Goal: Complete application form

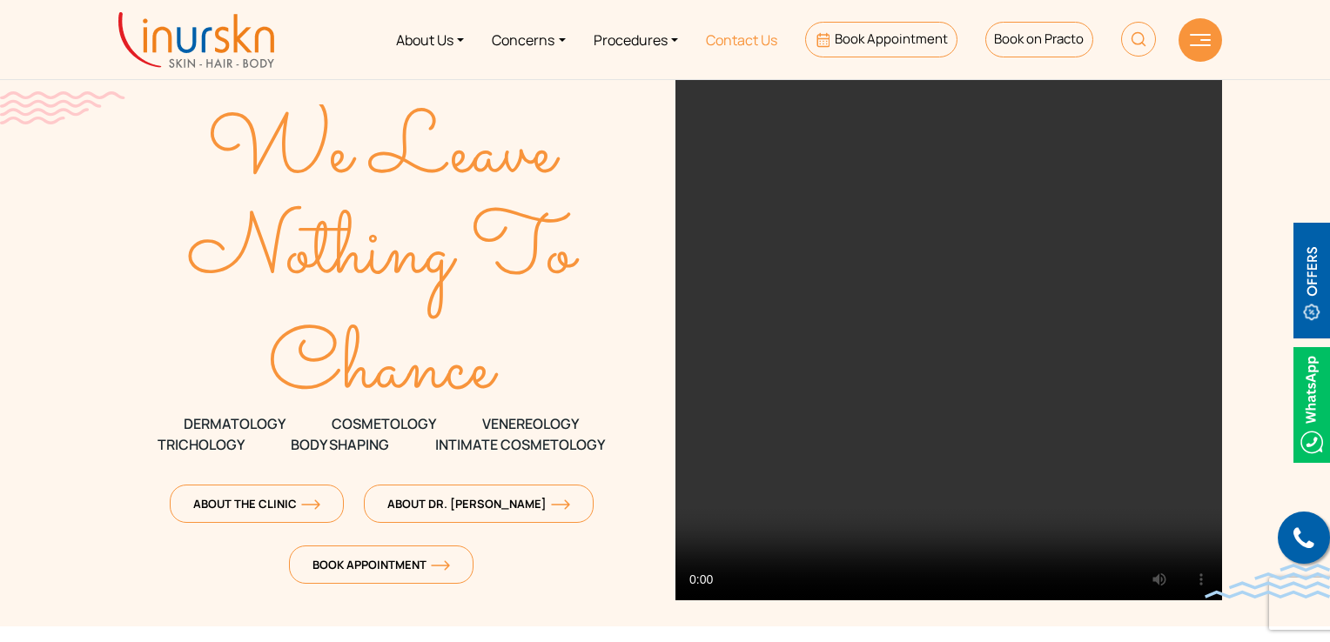
drag, startPoint x: 0, startPoint y: 0, endPoint x: 746, endPoint y: 47, distance: 747.4
click at [746, 47] on link "Contact Us" at bounding box center [741, 39] width 99 height 65
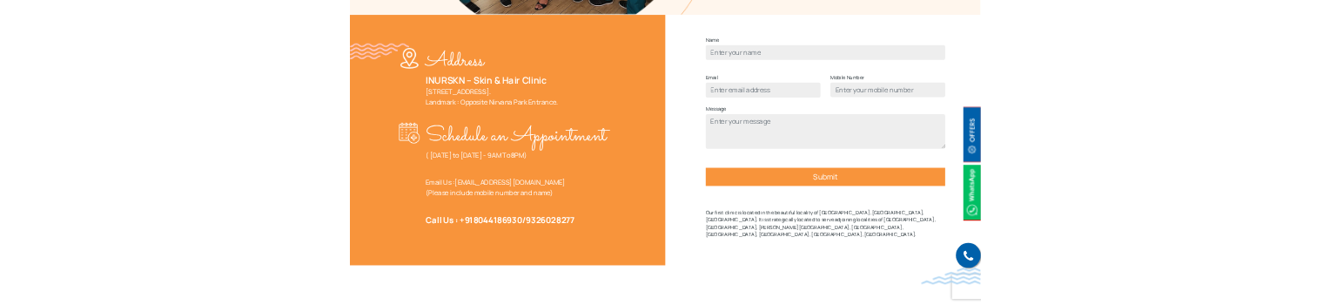
scroll to position [609, 0]
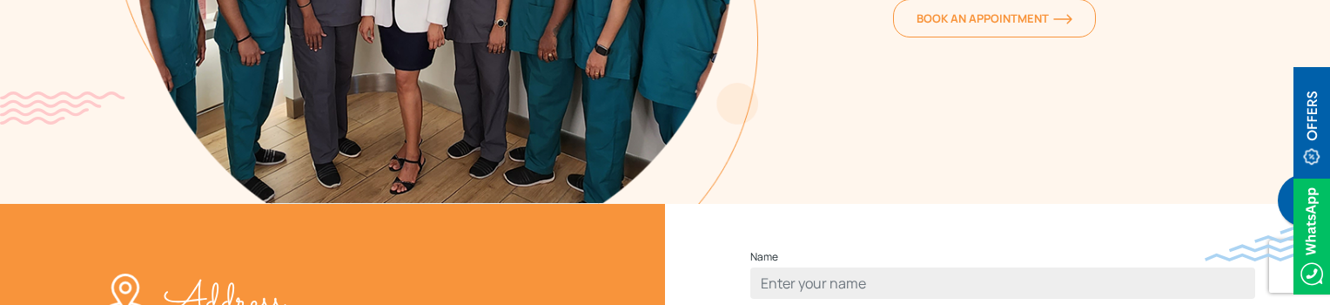
scroll to position [538, 0]
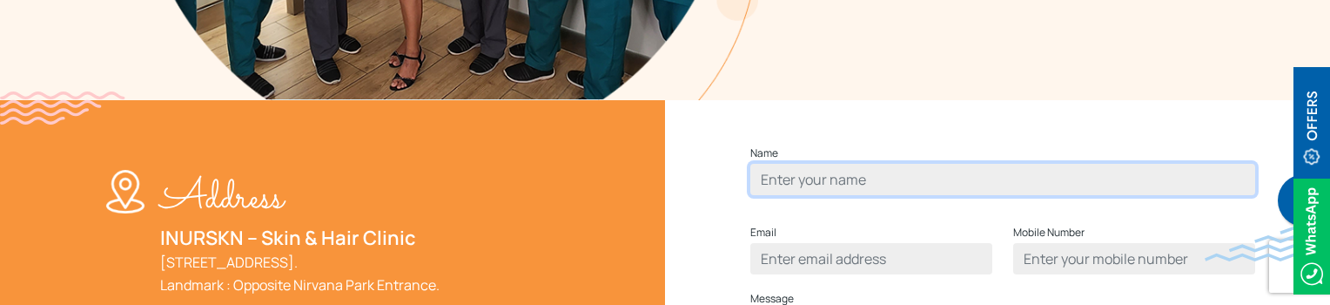
click at [781, 195] on input "Contact form" at bounding box center [1002, 179] width 505 height 31
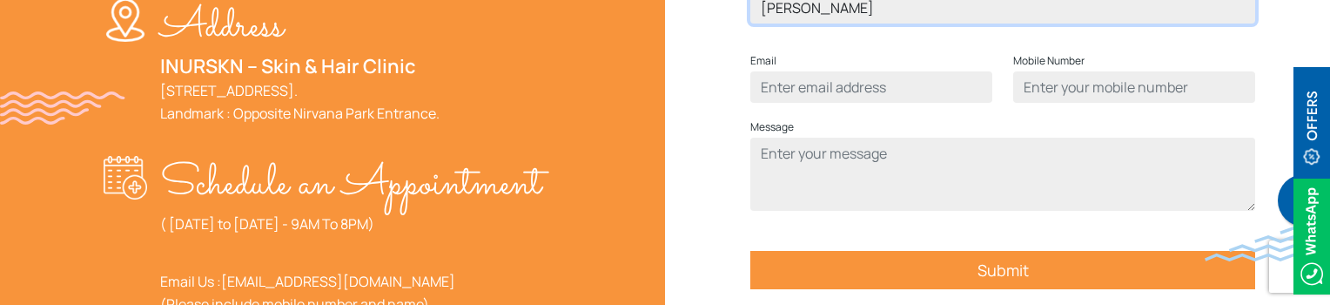
scroll to position [712, 0]
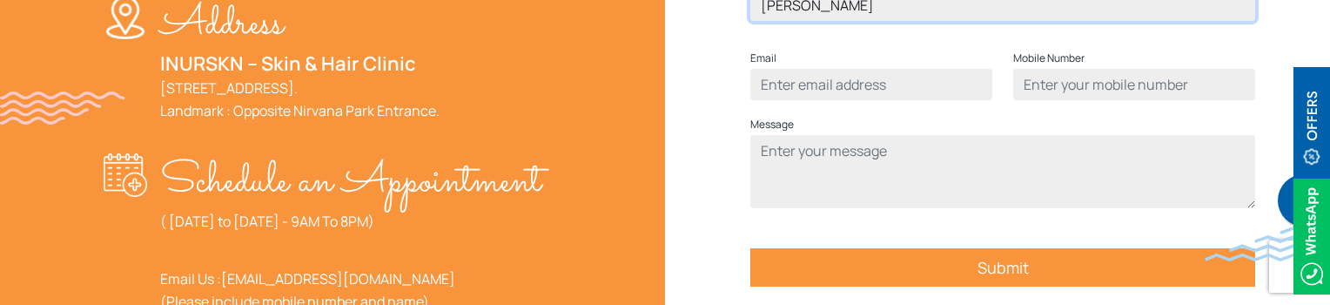
type input "[PERSON_NAME]"
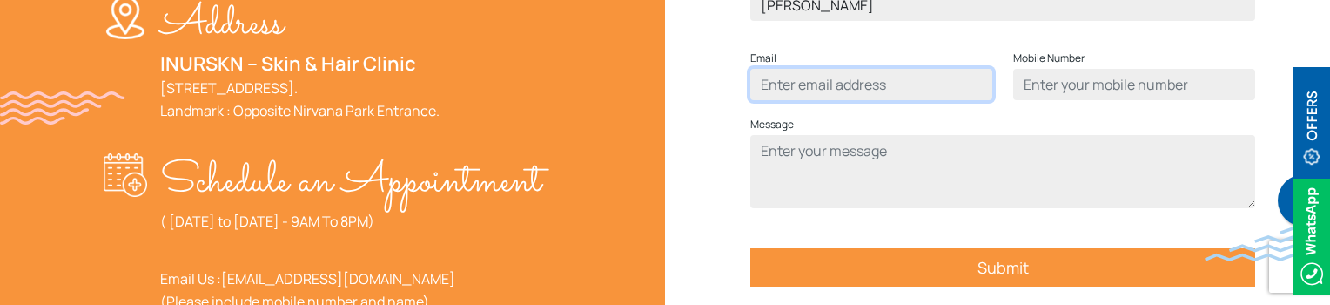
click at [886, 100] on input "Contact form" at bounding box center [871, 84] width 242 height 31
type input "ayub@gmail.com"
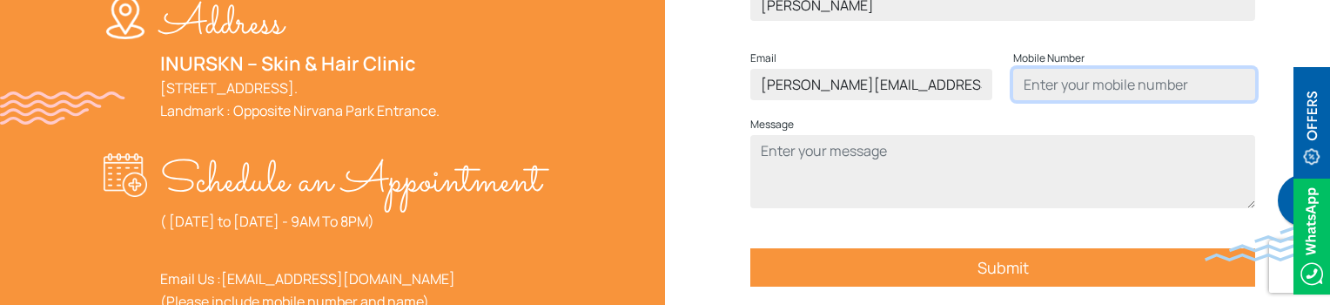
click at [1090, 100] on input "Contact form" at bounding box center [1134, 84] width 242 height 31
click at [1132, 100] on input "9137465199" at bounding box center [1134, 84] width 242 height 31
type input "9137465144"
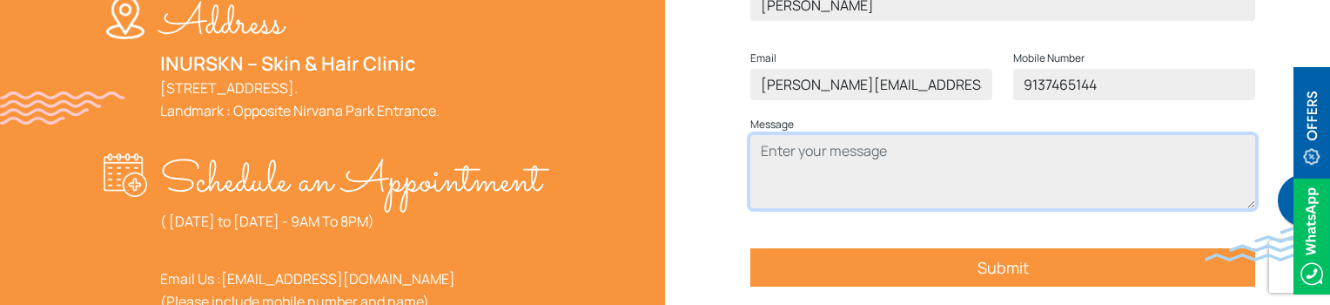
click at [1024, 192] on textarea "Contact form" at bounding box center [1002, 171] width 505 height 73
type textarea "test"
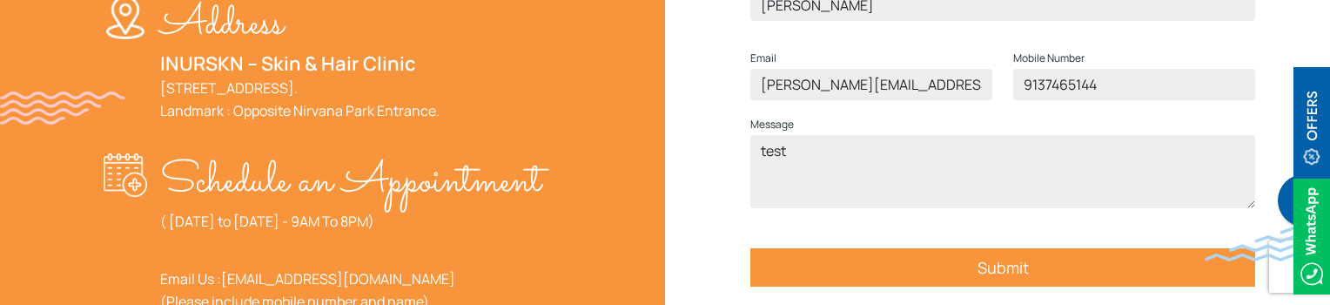
click at [1017, 286] on input "Submit" at bounding box center [1002, 267] width 505 height 38
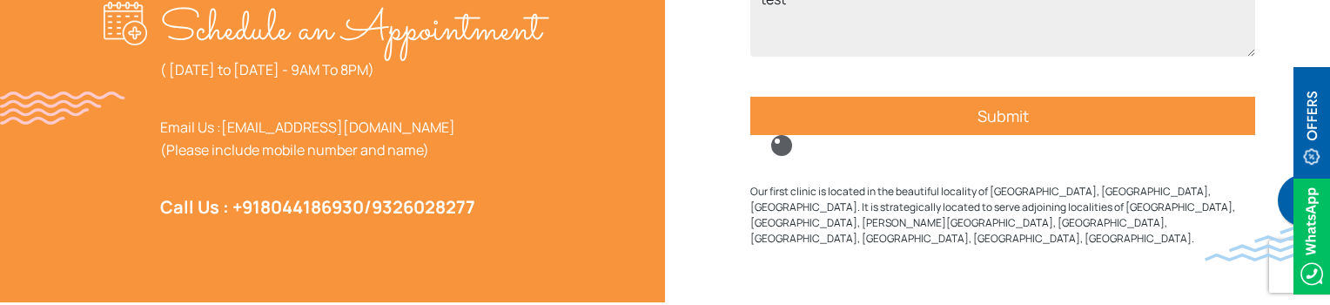
scroll to position [886, 0]
